Goal: Task Accomplishment & Management: Use online tool/utility

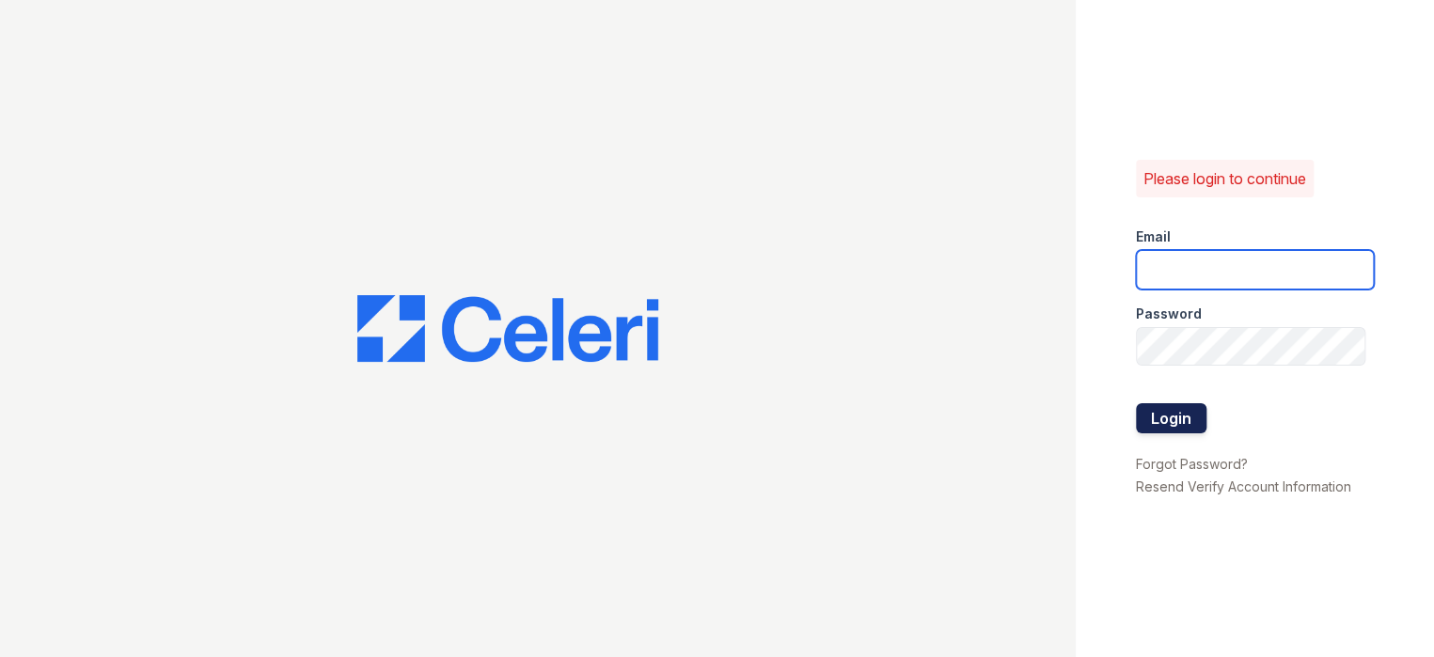
type input "prescottpark1@cafmanagement.com"
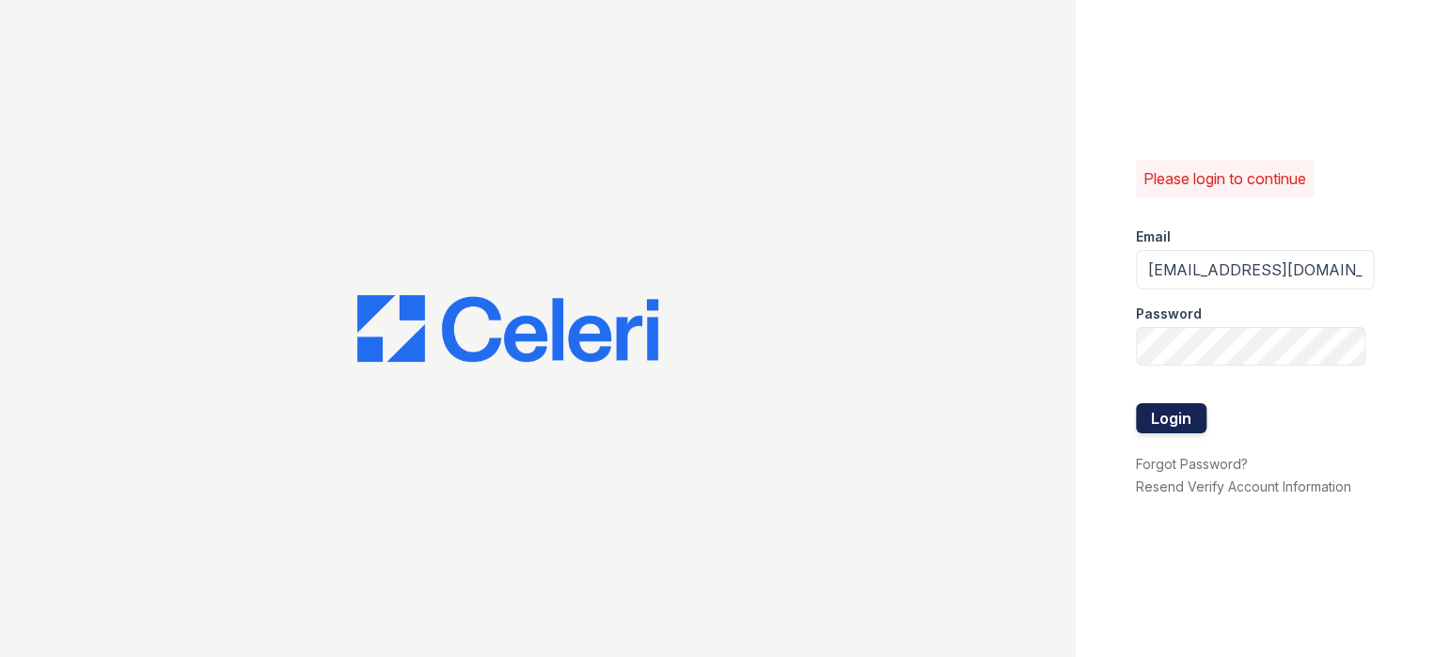
click at [1194, 414] on button "Login" at bounding box center [1171, 418] width 71 height 30
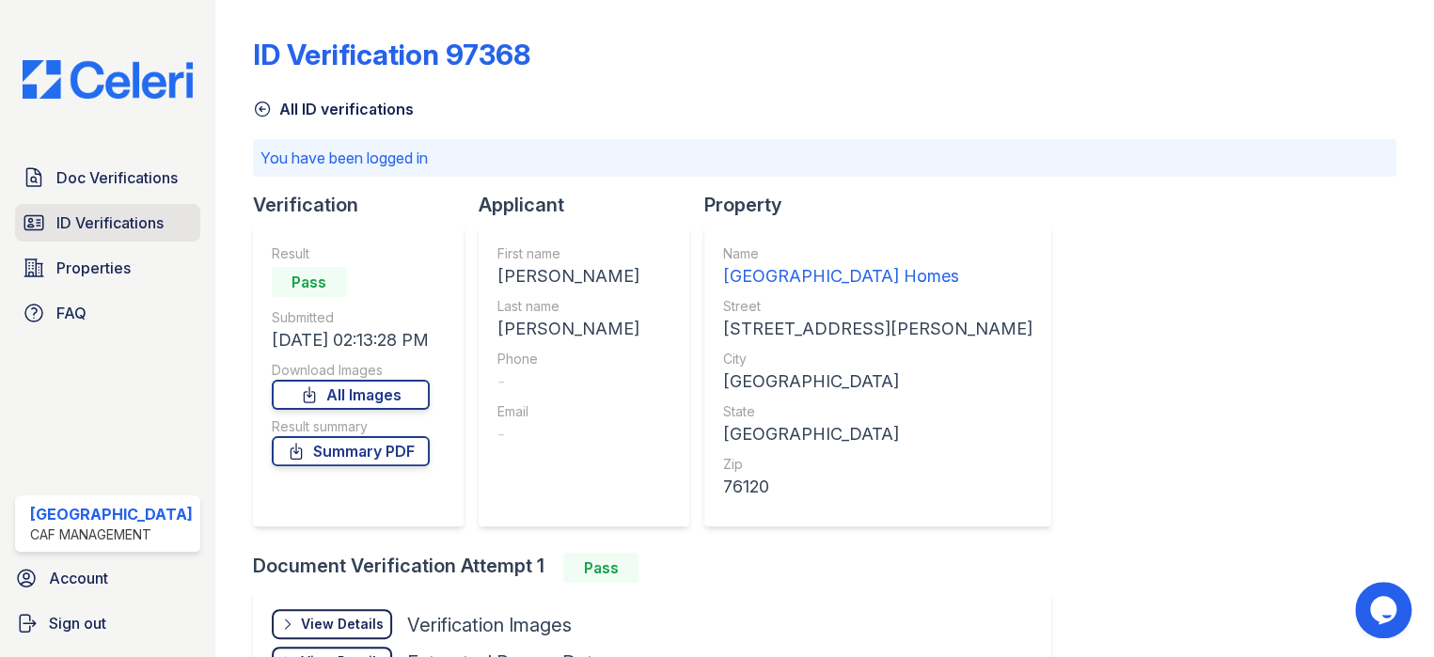
click at [111, 218] on span "ID Verifications" at bounding box center [109, 223] width 107 height 23
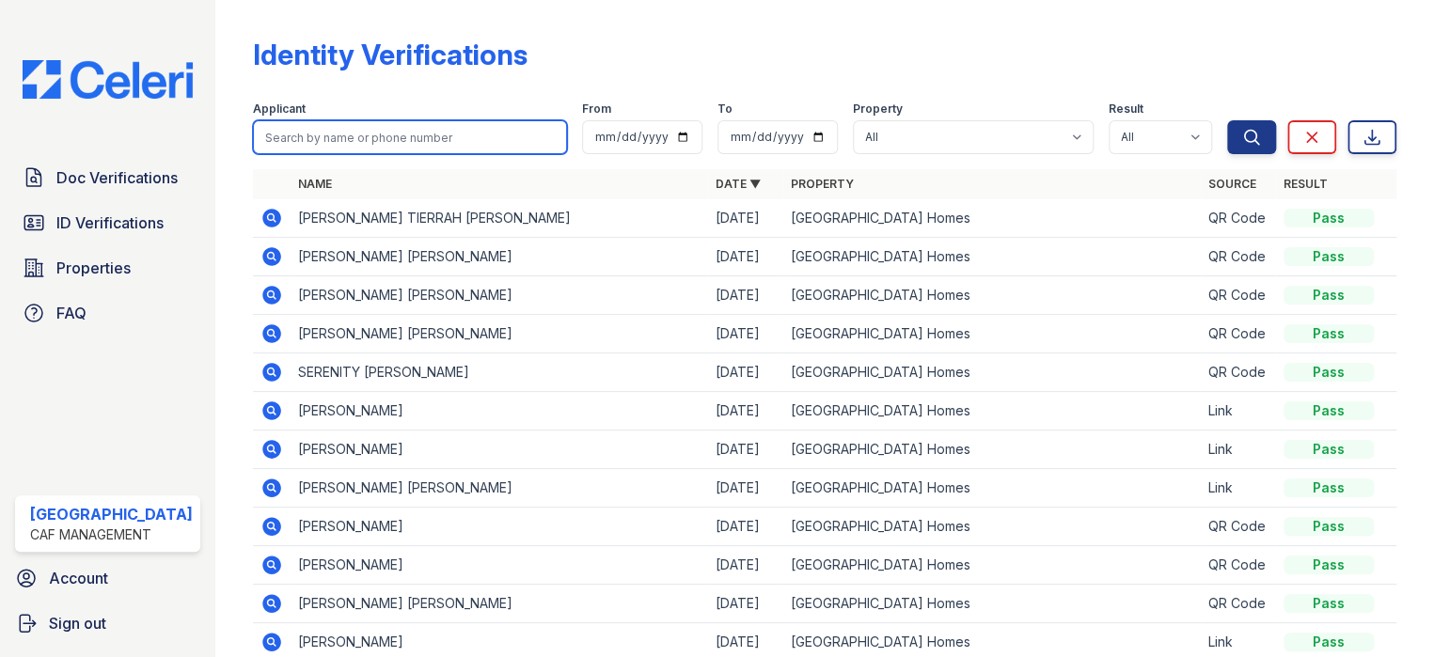
click at [310, 146] on input "search" at bounding box center [410, 137] width 314 height 34
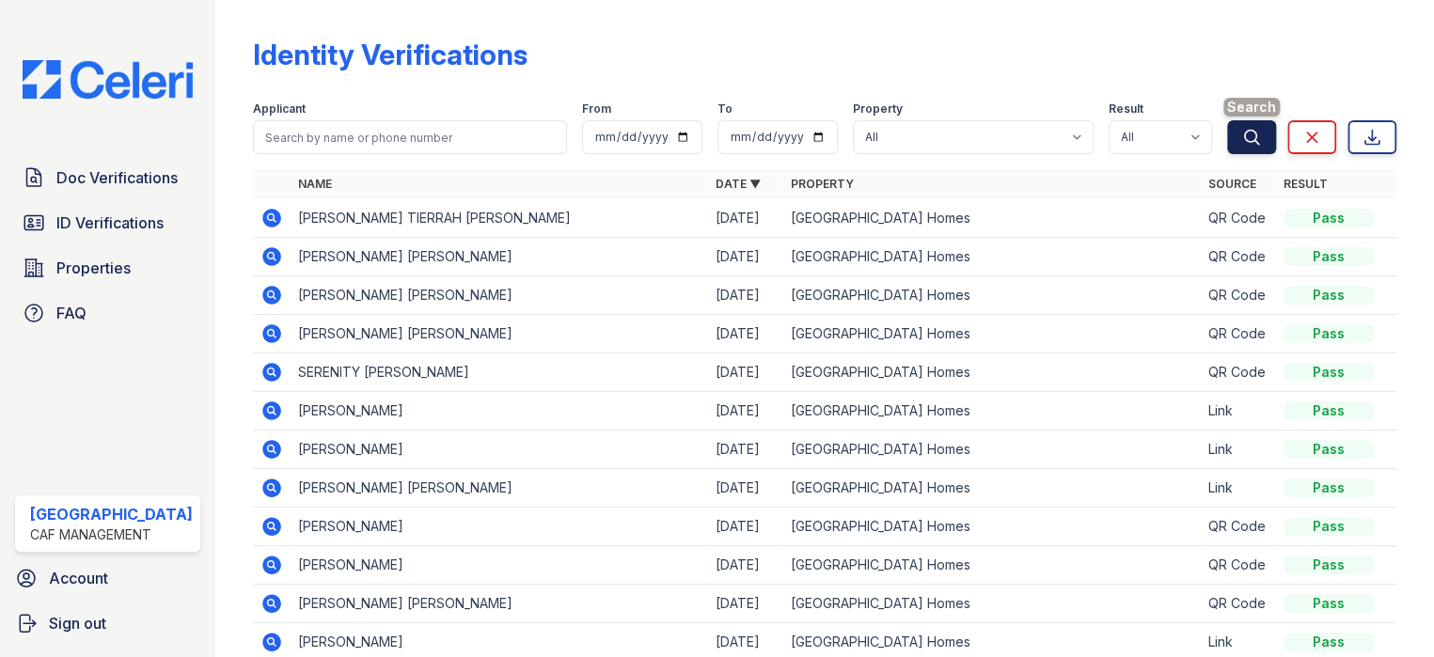
click at [1227, 133] on button "Search" at bounding box center [1251, 137] width 49 height 34
click at [354, 96] on div "Applicant From To Property All Prescott Park Apartment Homes Result All Pass Fa…" at bounding box center [740, 124] width 974 height 60
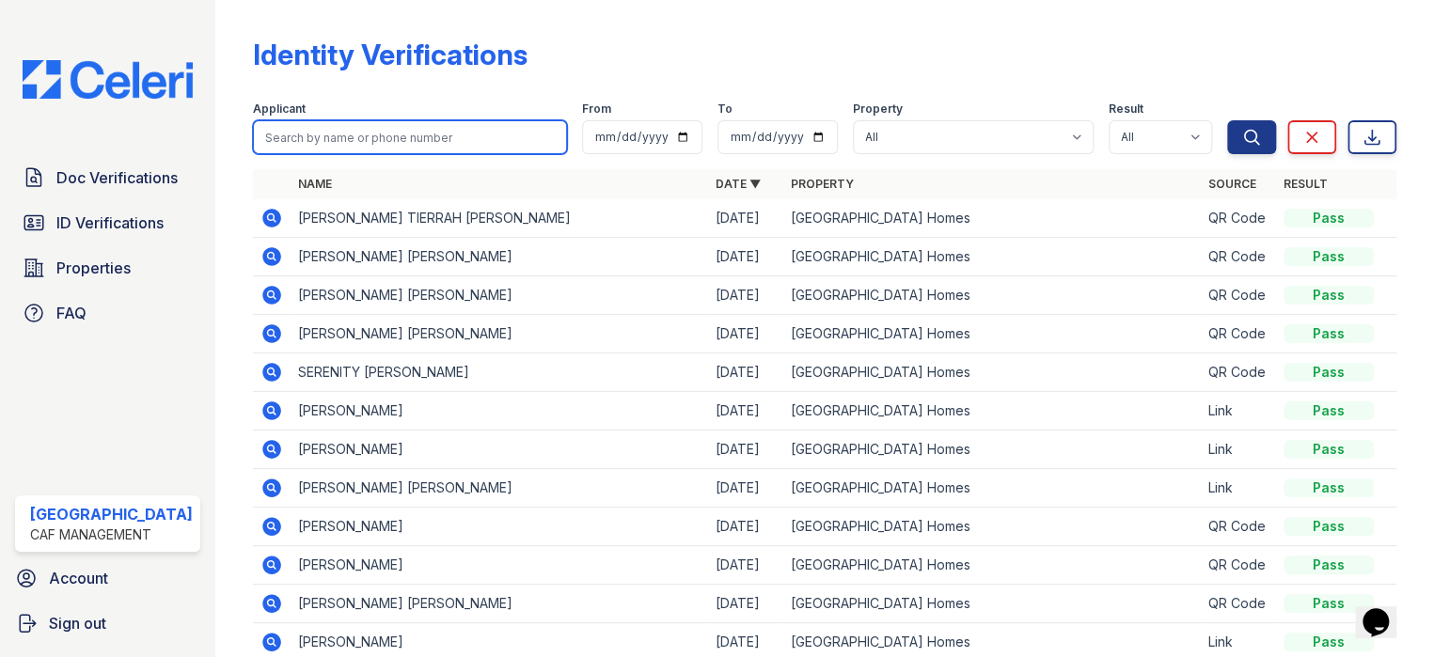
click at [308, 145] on input "search" at bounding box center [410, 137] width 314 height 34
click at [313, 134] on input "search" at bounding box center [410, 137] width 314 height 34
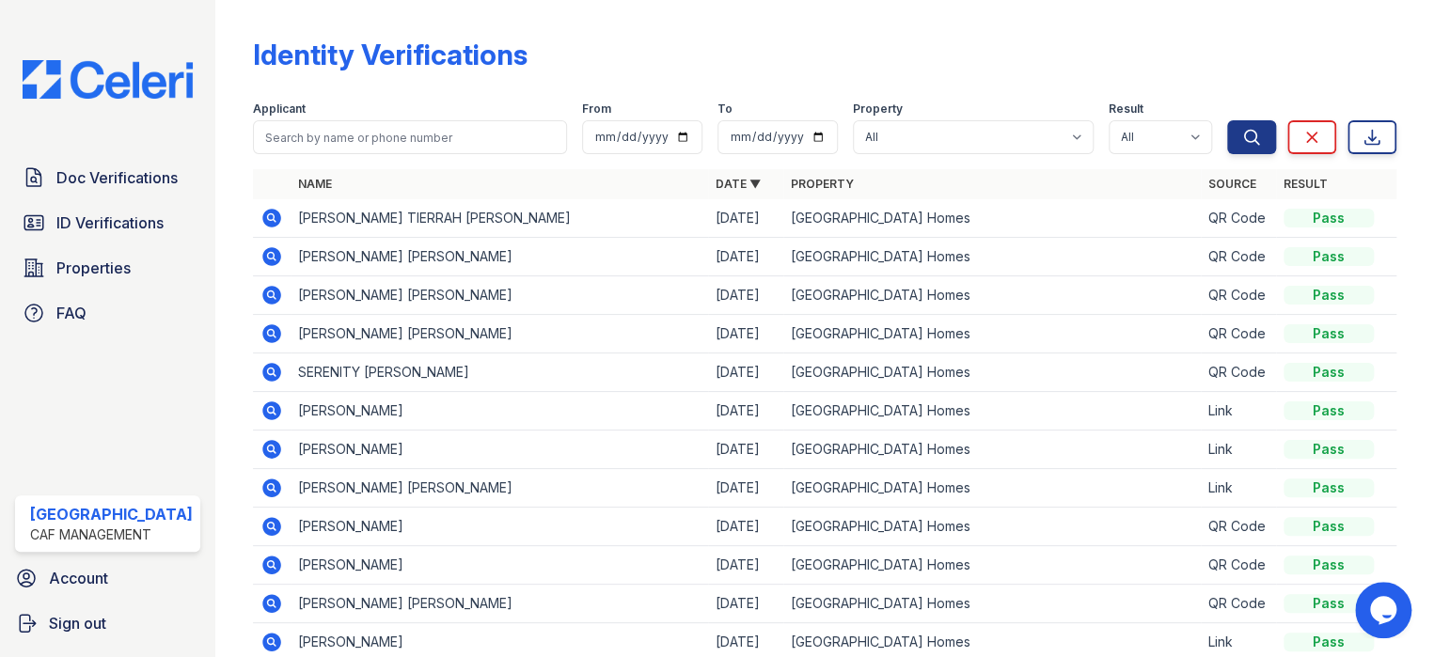
click at [637, 71] on div "Identity Verifications" at bounding box center [825, 62] width 1144 height 49
